Goal: Task Accomplishment & Management: Manage account settings

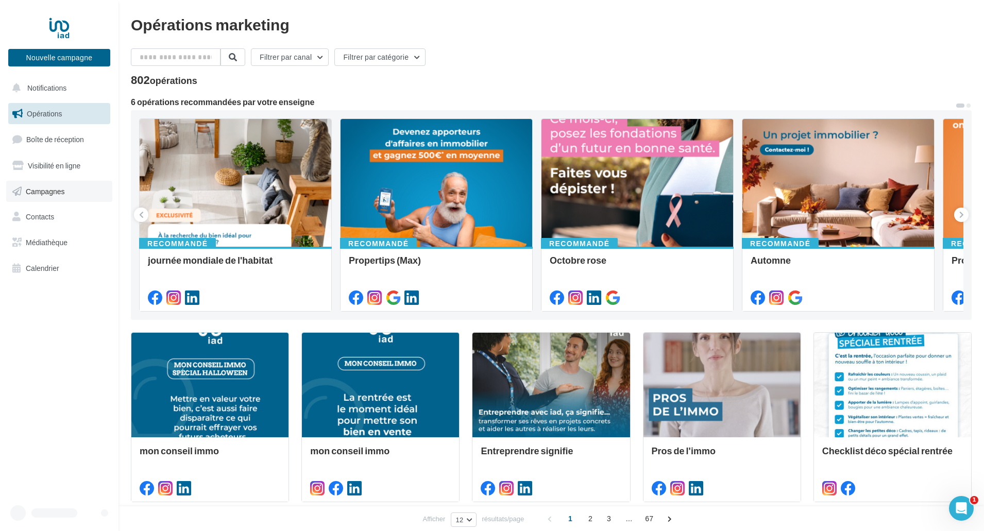
click at [43, 192] on span "Campagnes" at bounding box center [45, 190] width 39 height 9
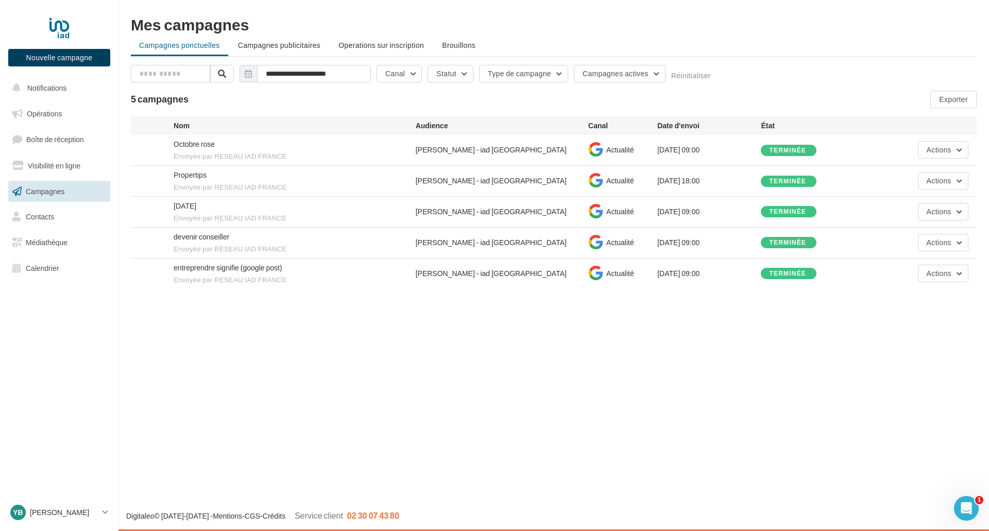
click at [66, 54] on button "Nouvelle campagne" at bounding box center [59, 58] width 102 height 18
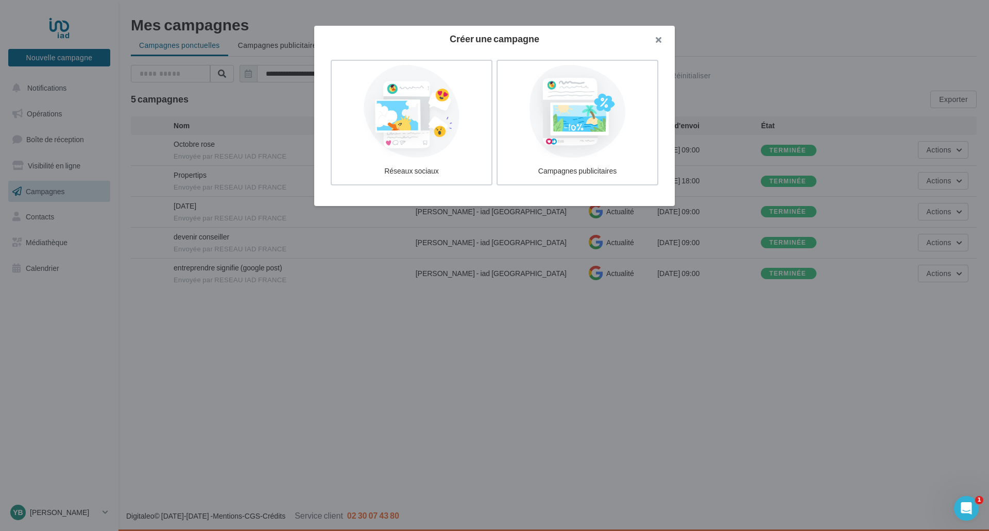
drag, startPoint x: 663, startPoint y: 37, endPoint x: 635, endPoint y: 53, distance: 31.8
click at [643, 45] on button "button" at bounding box center [654, 41] width 41 height 31
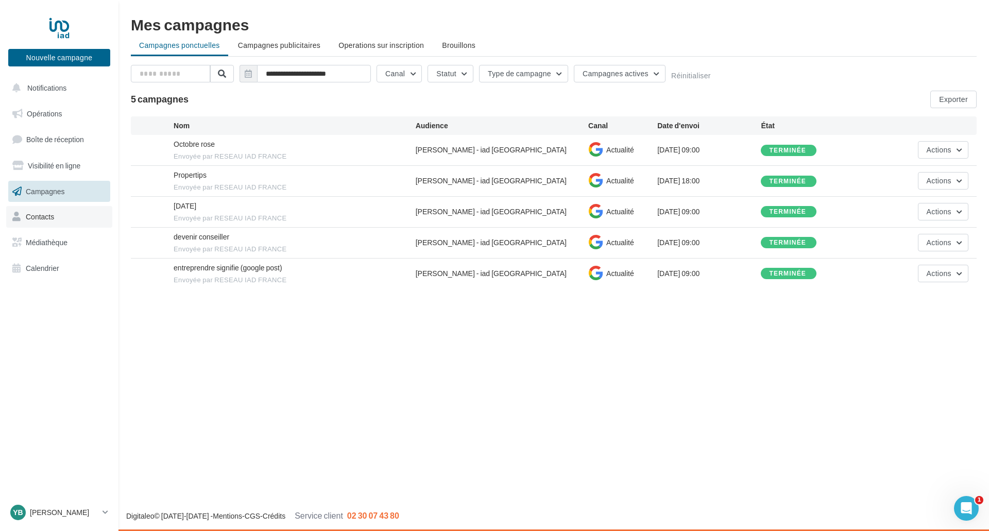
click at [43, 221] on span "Contacts" at bounding box center [40, 216] width 28 height 9
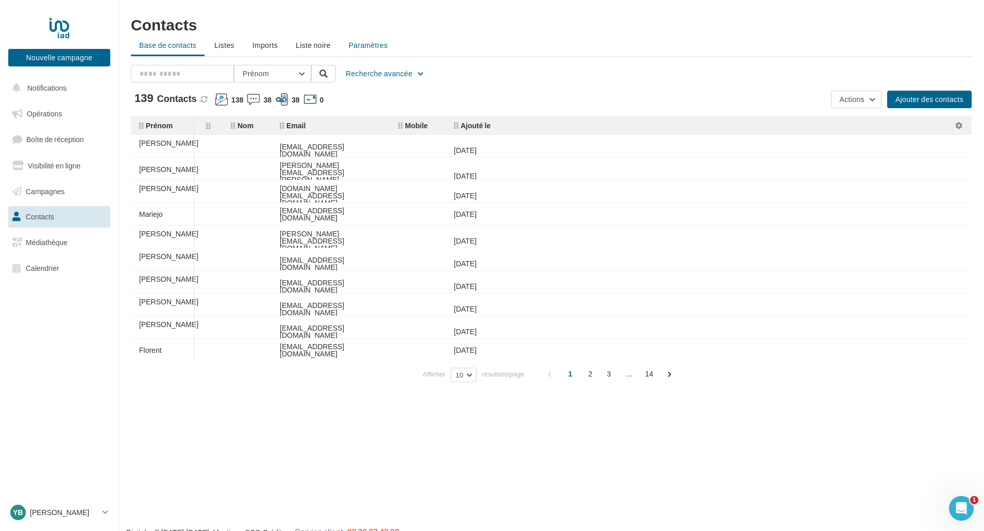
click at [366, 46] on span "Paramètres" at bounding box center [368, 45] width 39 height 9
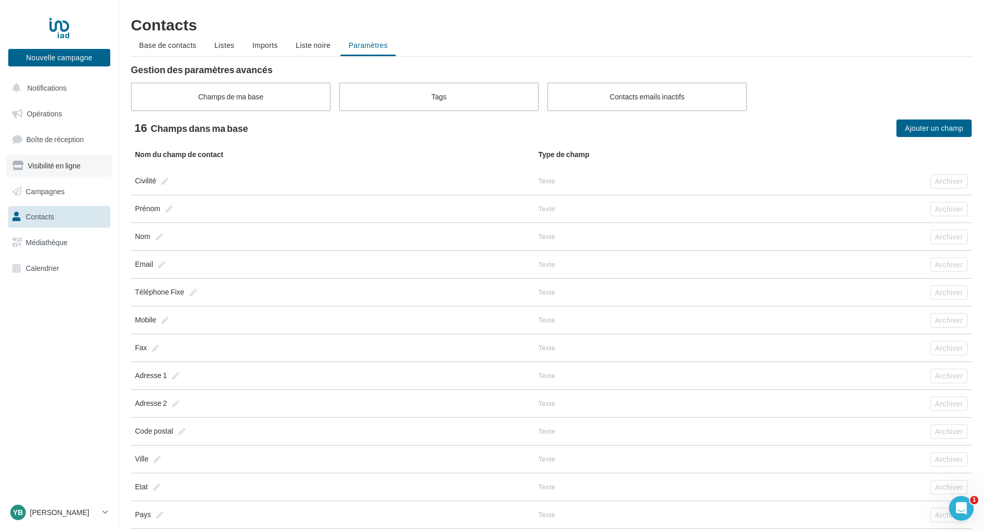
click at [57, 166] on span "Visibilité en ligne" at bounding box center [54, 165] width 53 height 9
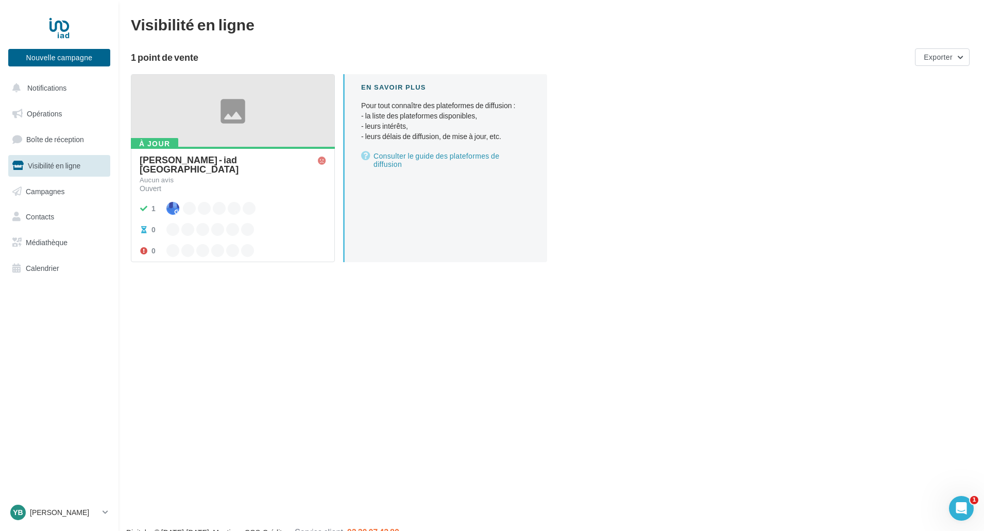
click at [180, 160] on div "[PERSON_NAME] - iad [GEOGRAPHIC_DATA]" at bounding box center [229, 164] width 178 height 19
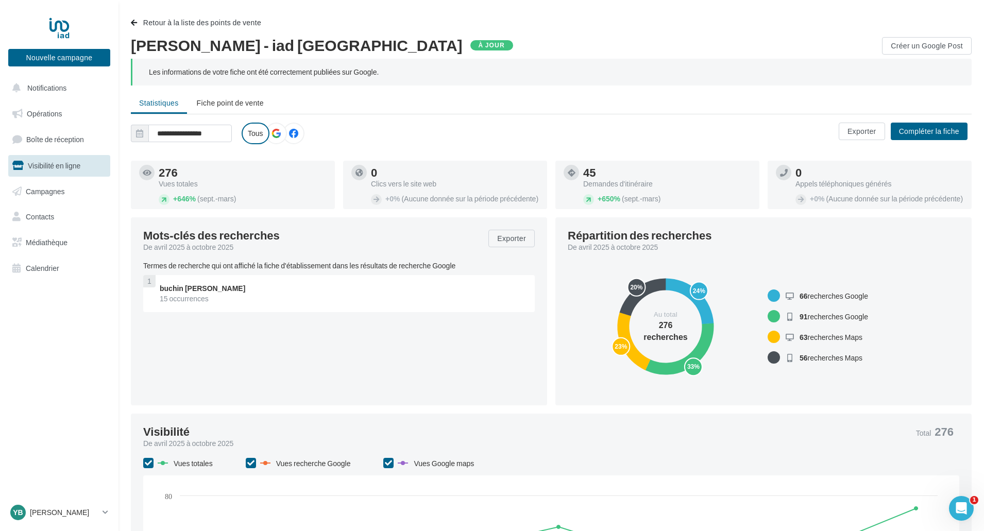
click at [273, 130] on icon at bounding box center [276, 133] width 9 height 9
click at [274, 131] on icon at bounding box center [276, 133] width 9 height 9
click at [296, 130] on icon at bounding box center [293, 133] width 9 height 9
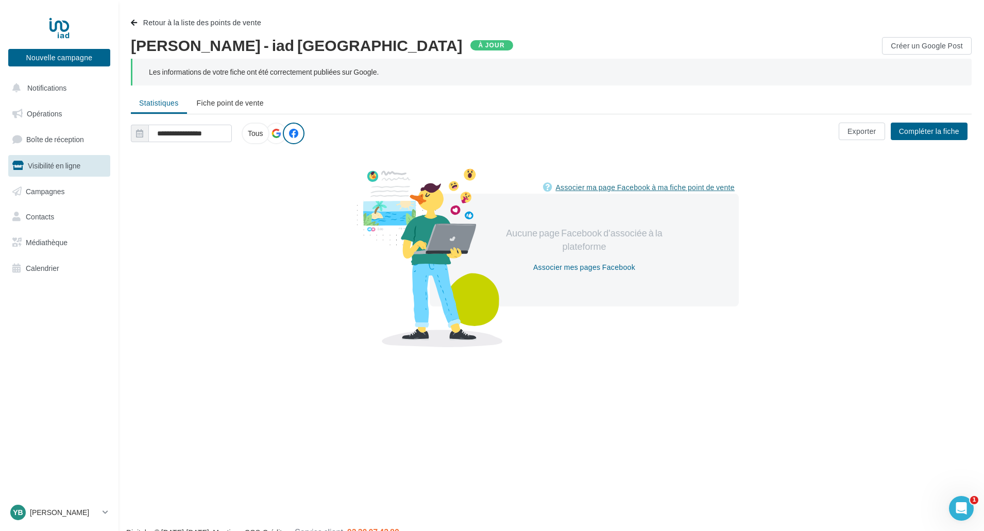
click at [632, 187] on link "Associer ma page Facebook à ma fiche point de vente" at bounding box center [641, 187] width 196 height 12
